Goal: Transaction & Acquisition: Purchase product/service

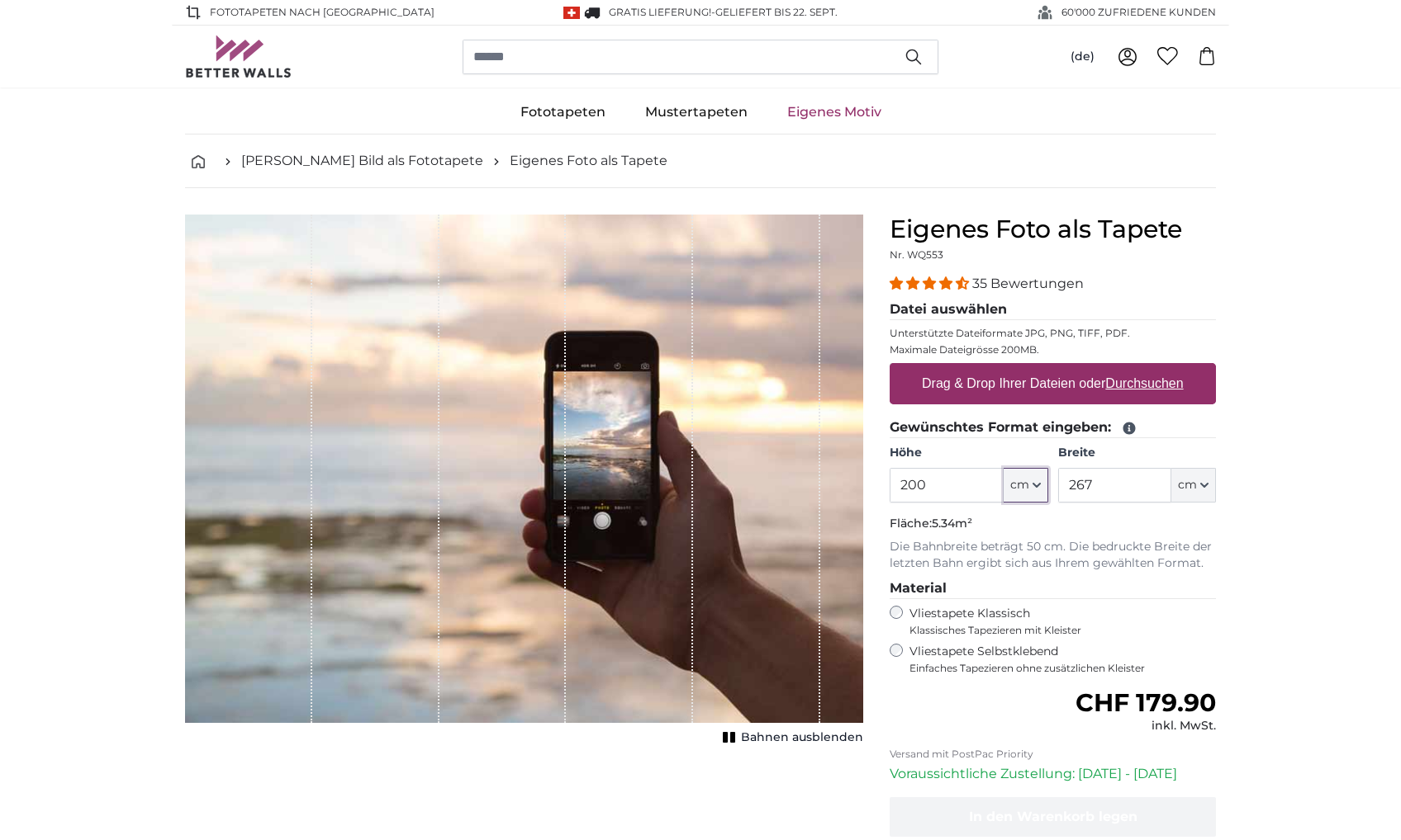
click at [1031, 484] on button "cm" at bounding box center [1025, 485] width 45 height 35
click at [954, 482] on input "200" at bounding box center [946, 485] width 113 height 35
drag, startPoint x: 954, startPoint y: 482, endPoint x: 797, endPoint y: 476, distance: 157.1
click at [890, 476] on input "200" at bounding box center [946, 485] width 113 height 35
type input "308"
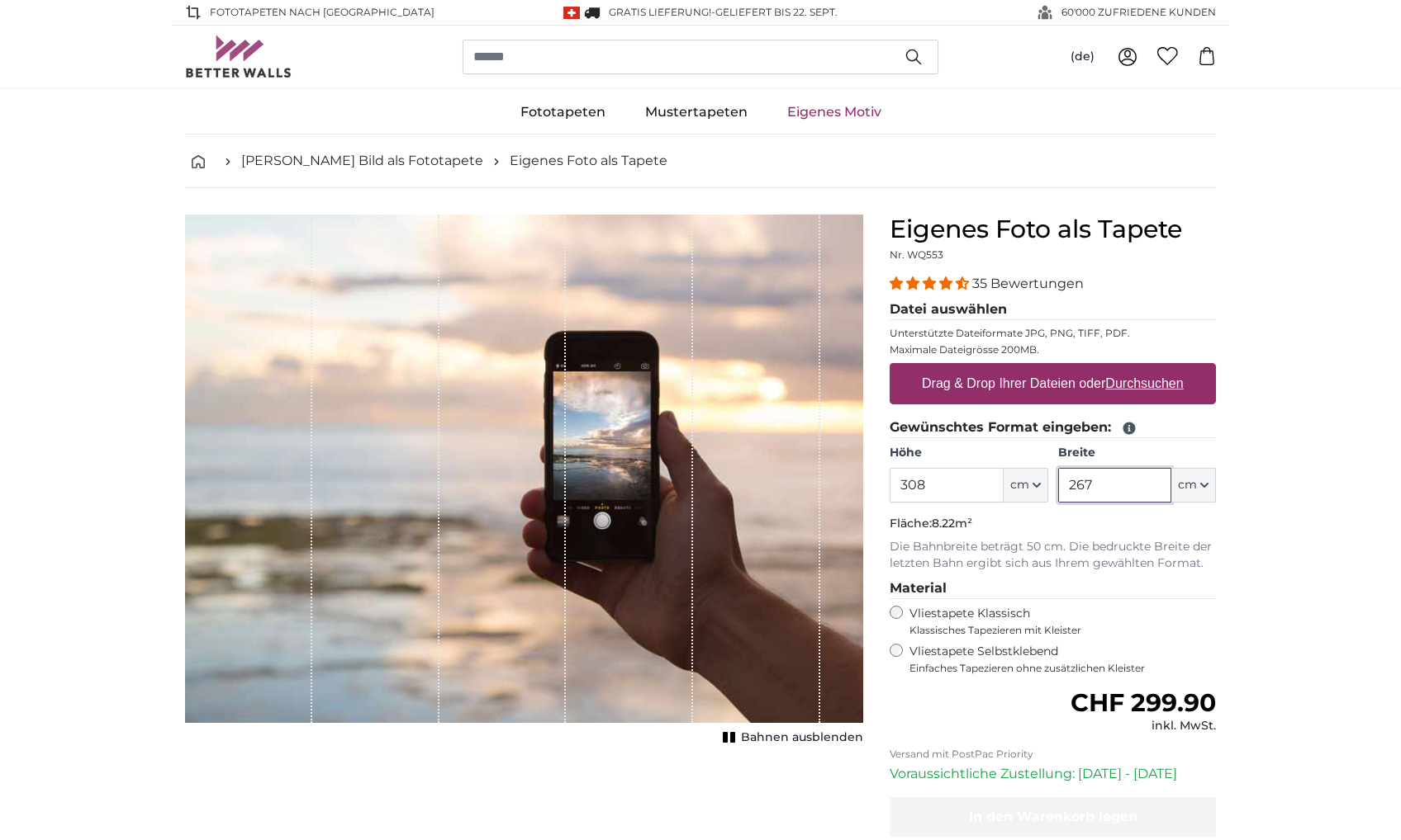
drag, startPoint x: 1129, startPoint y: 492, endPoint x: 1032, endPoint y: 493, distance: 97.0
click at [1058, 493] on input "267" at bounding box center [1115, 485] width 113 height 35
type input "599"
click at [256, 46] on img at bounding box center [238, 57] width 107 height 42
